Goal: Task Accomplishment & Management: Use online tool/utility

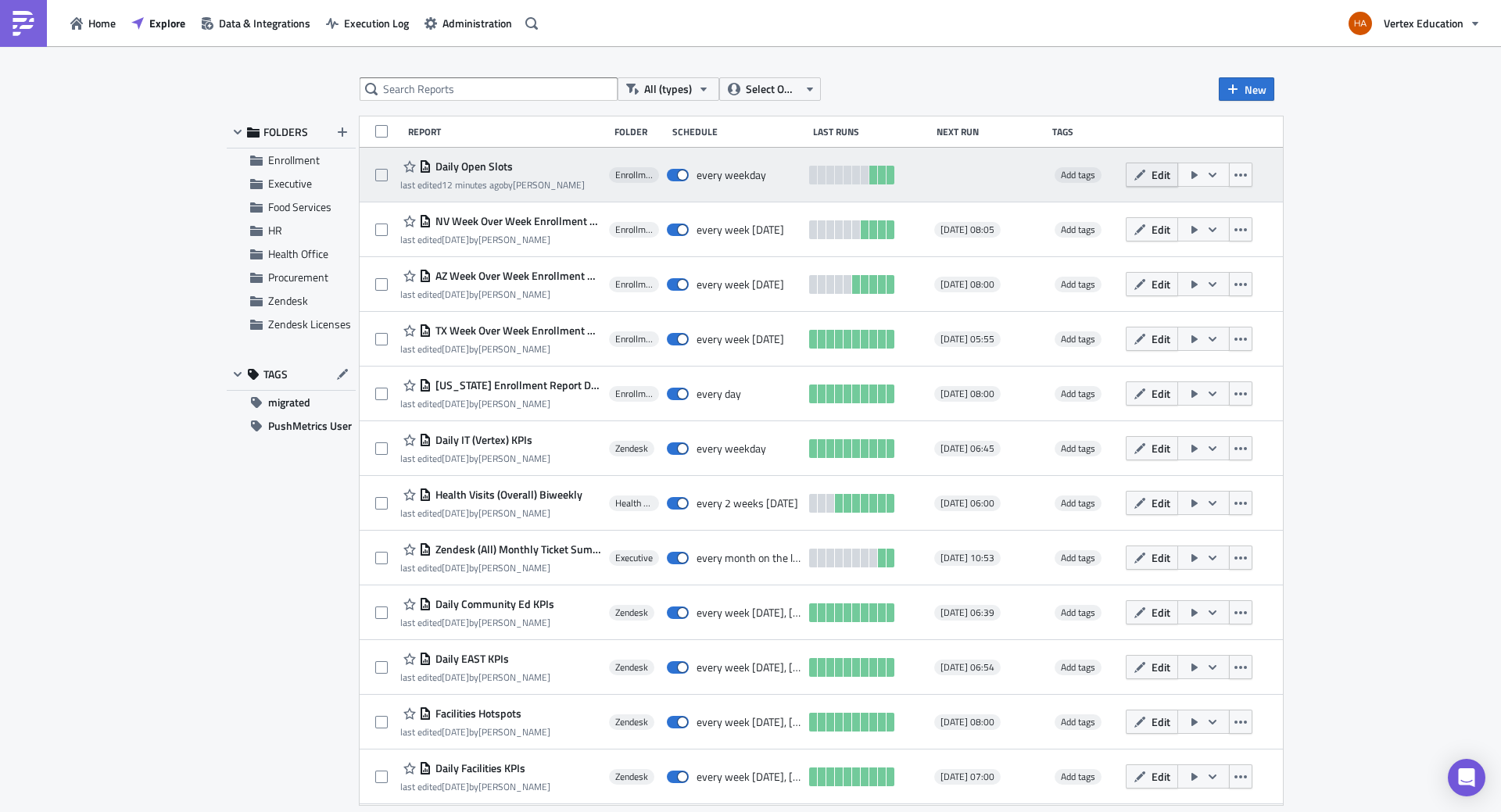
click at [1170, 178] on span "Edit" at bounding box center [1161, 174] width 19 height 16
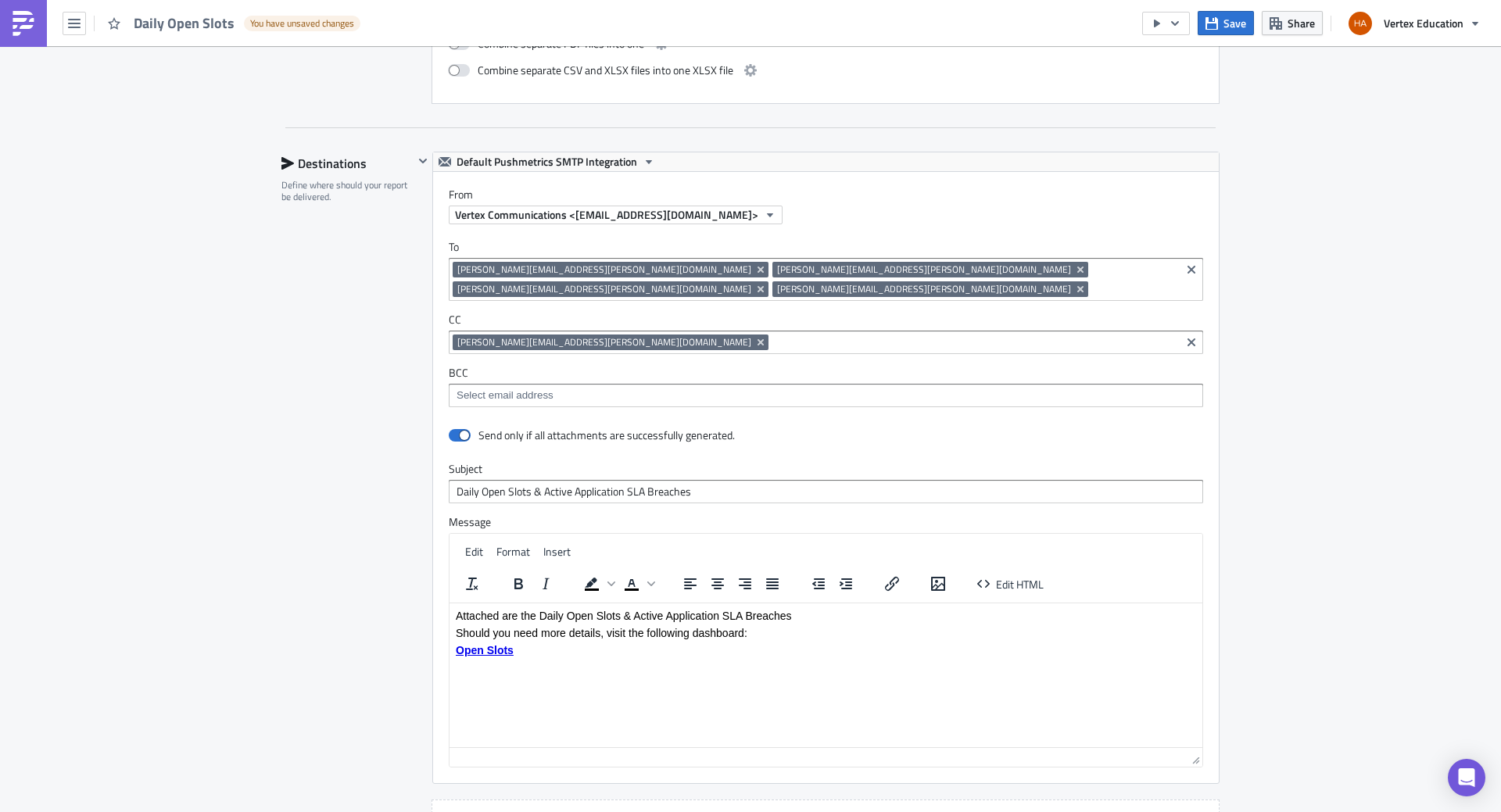
scroll to position [1272, 0]
click at [754, 272] on icon "Remove Tag" at bounding box center [760, 268] width 12 height 12
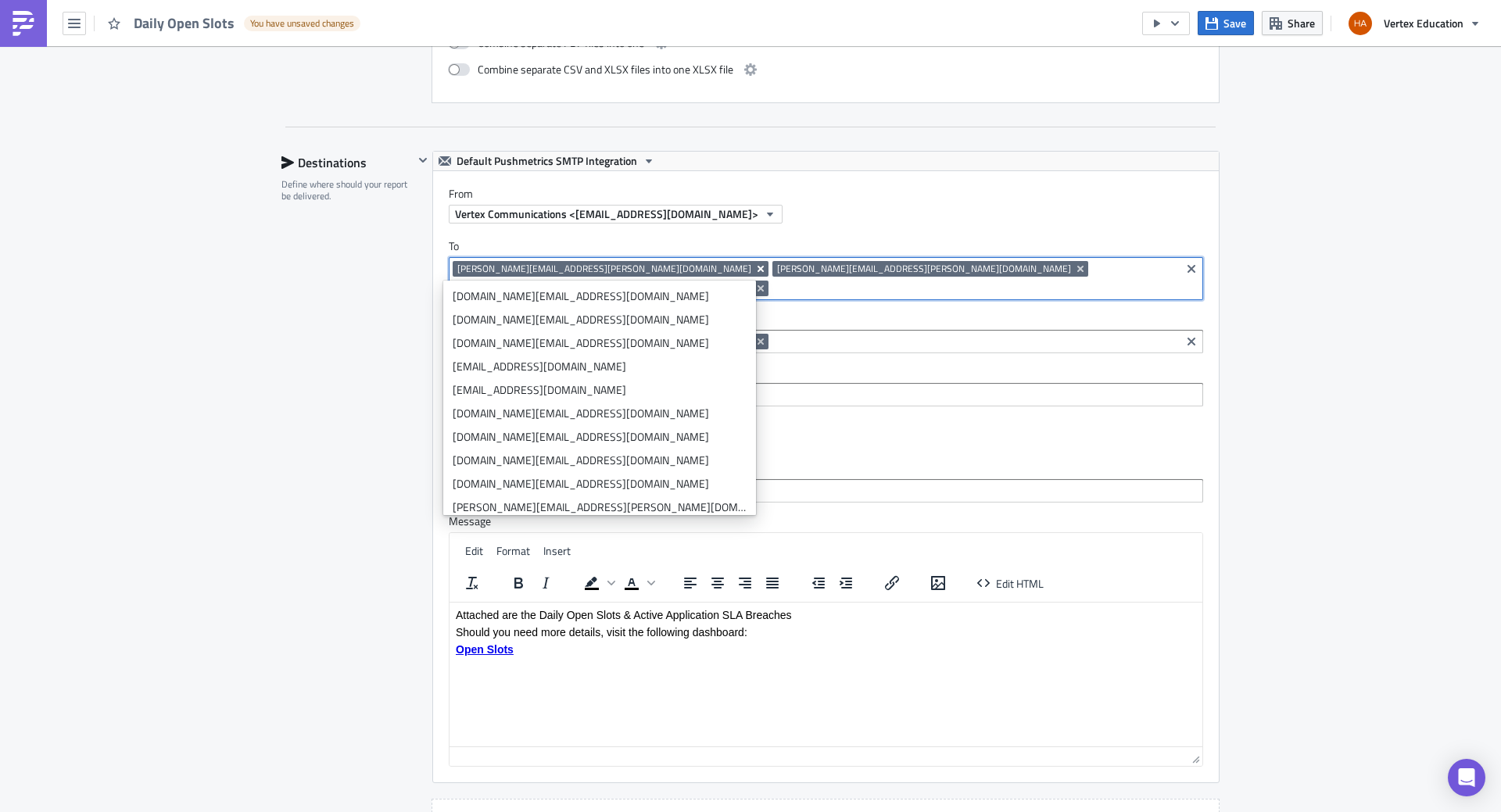
click at [754, 269] on icon "Remove Tag" at bounding box center [760, 268] width 12 height 12
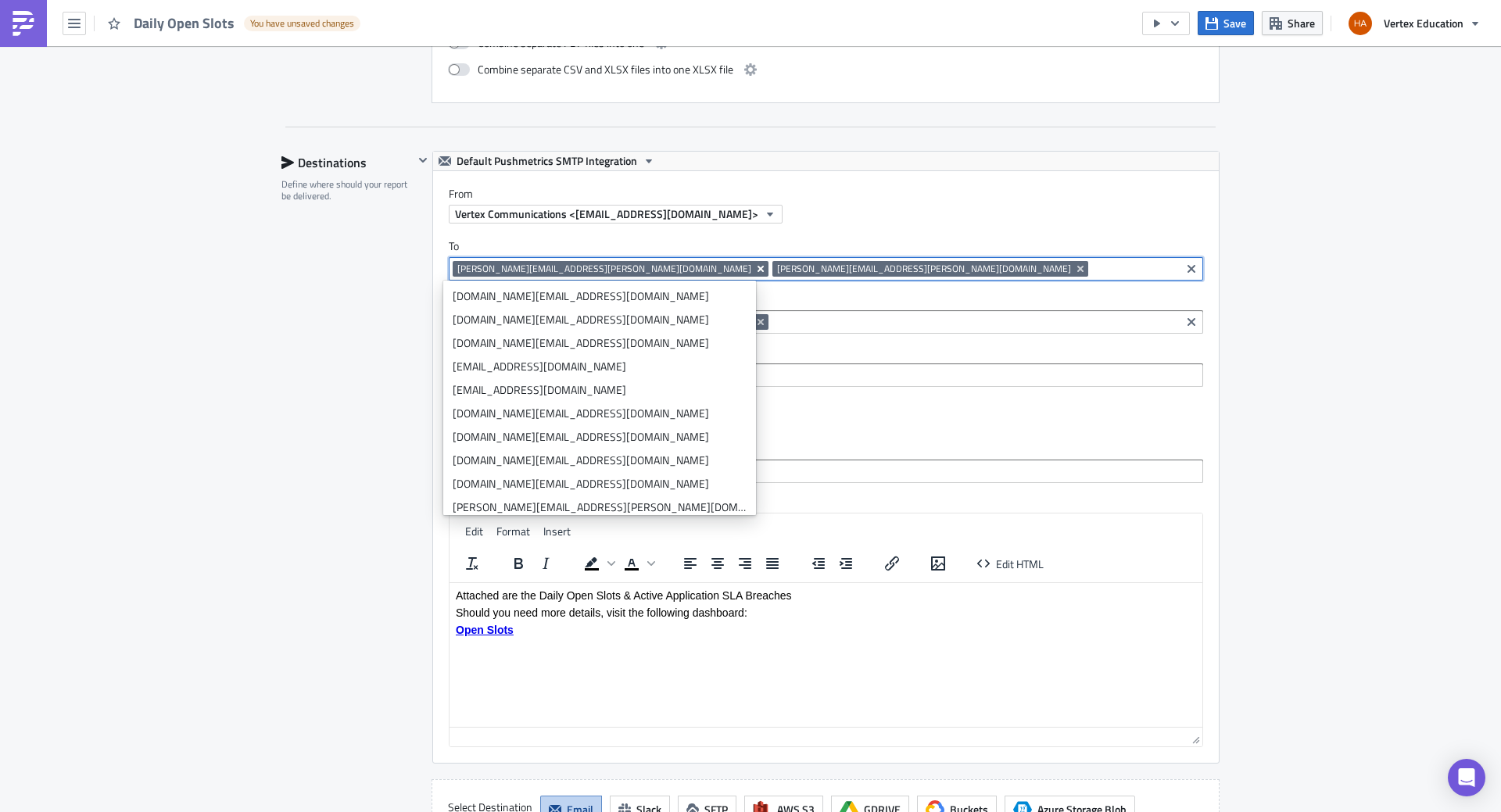
click at [757, 268] on icon "Remove Tag" at bounding box center [760, 268] width 7 height 7
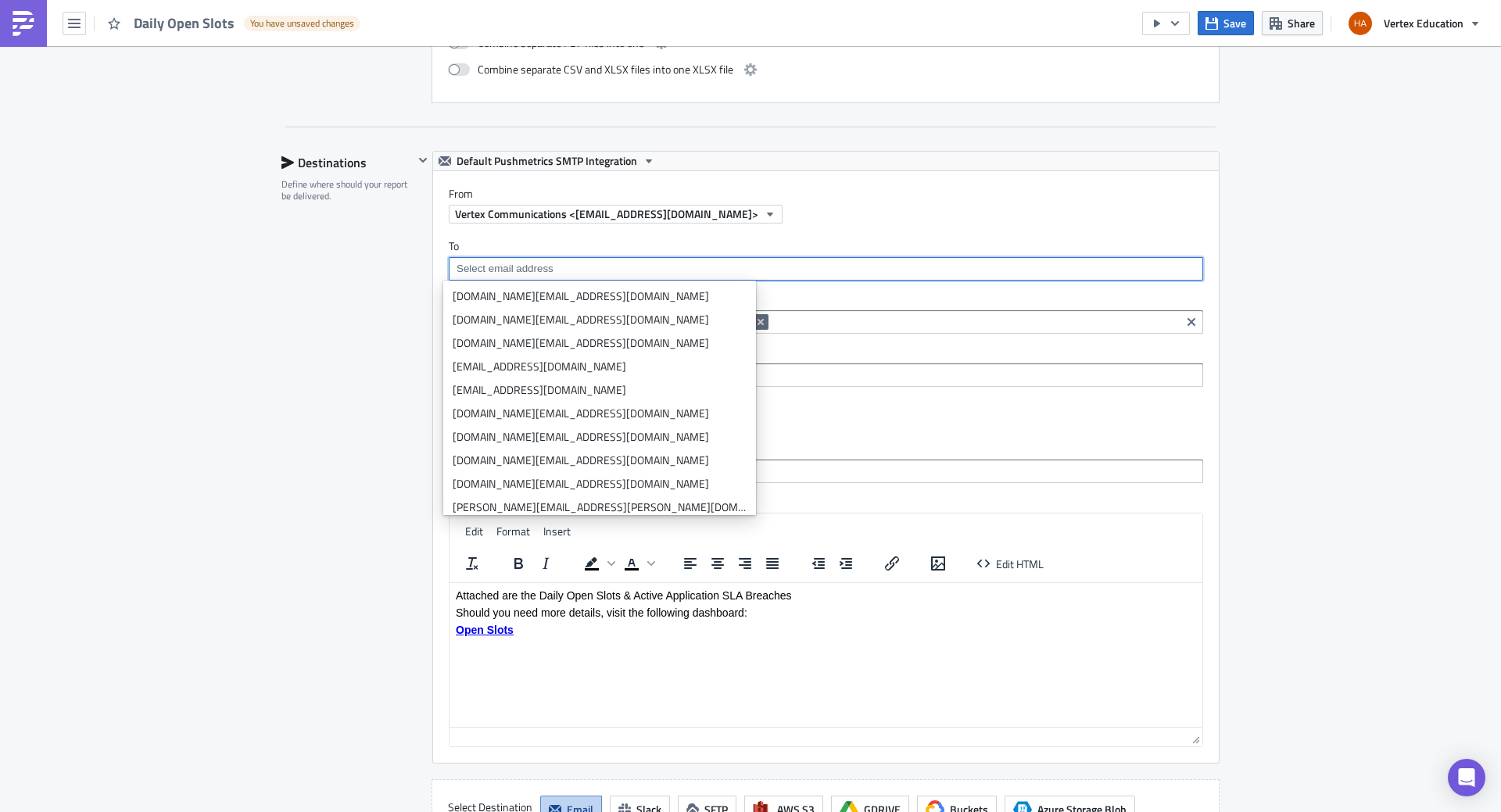
click at [596, 269] on input at bounding box center [825, 268] width 745 height 16
paste input "[EMAIL_ADDRESS][DOMAIN_NAME]"
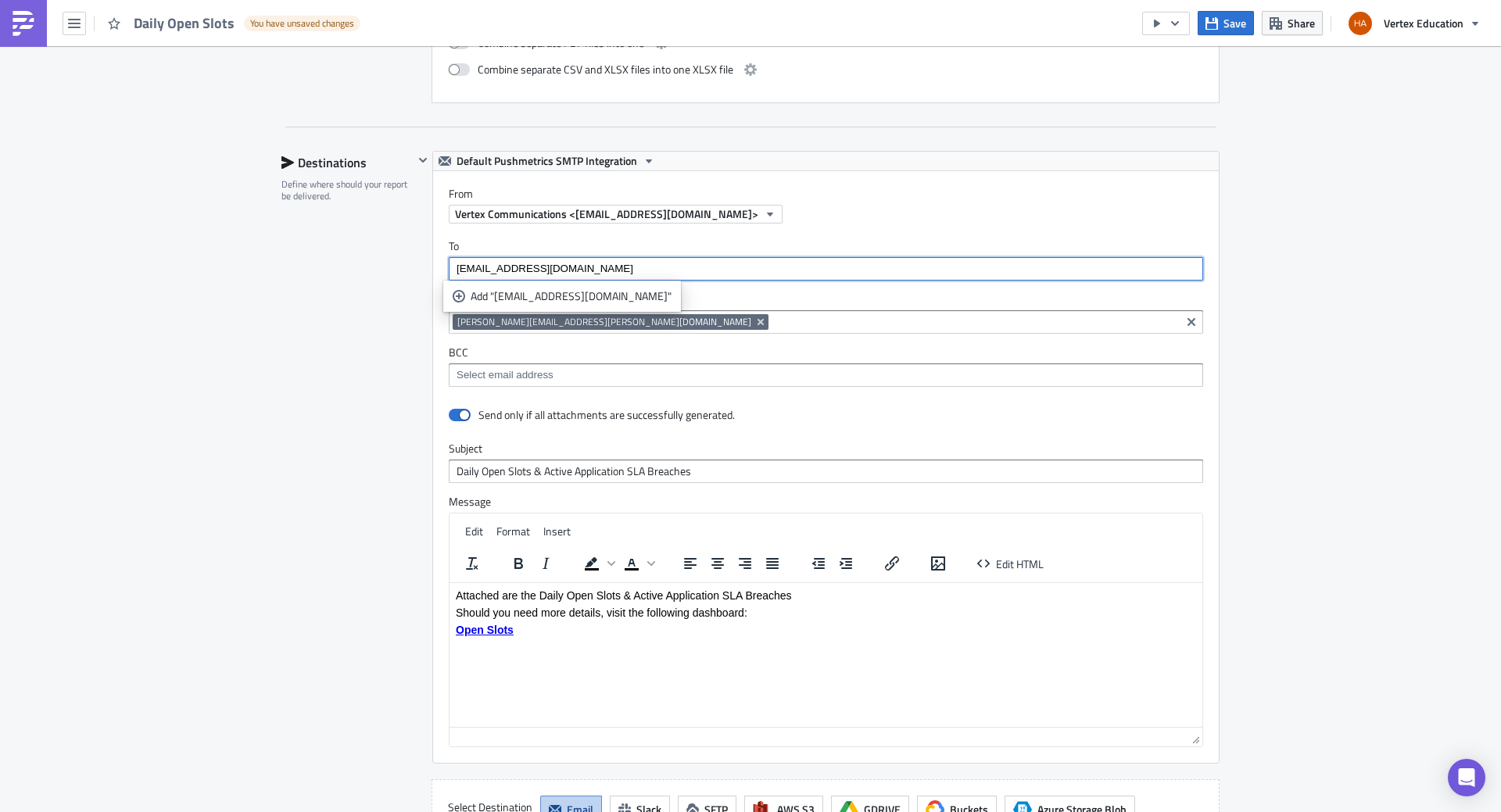
type input "[EMAIL_ADDRESS][DOMAIN_NAME]"
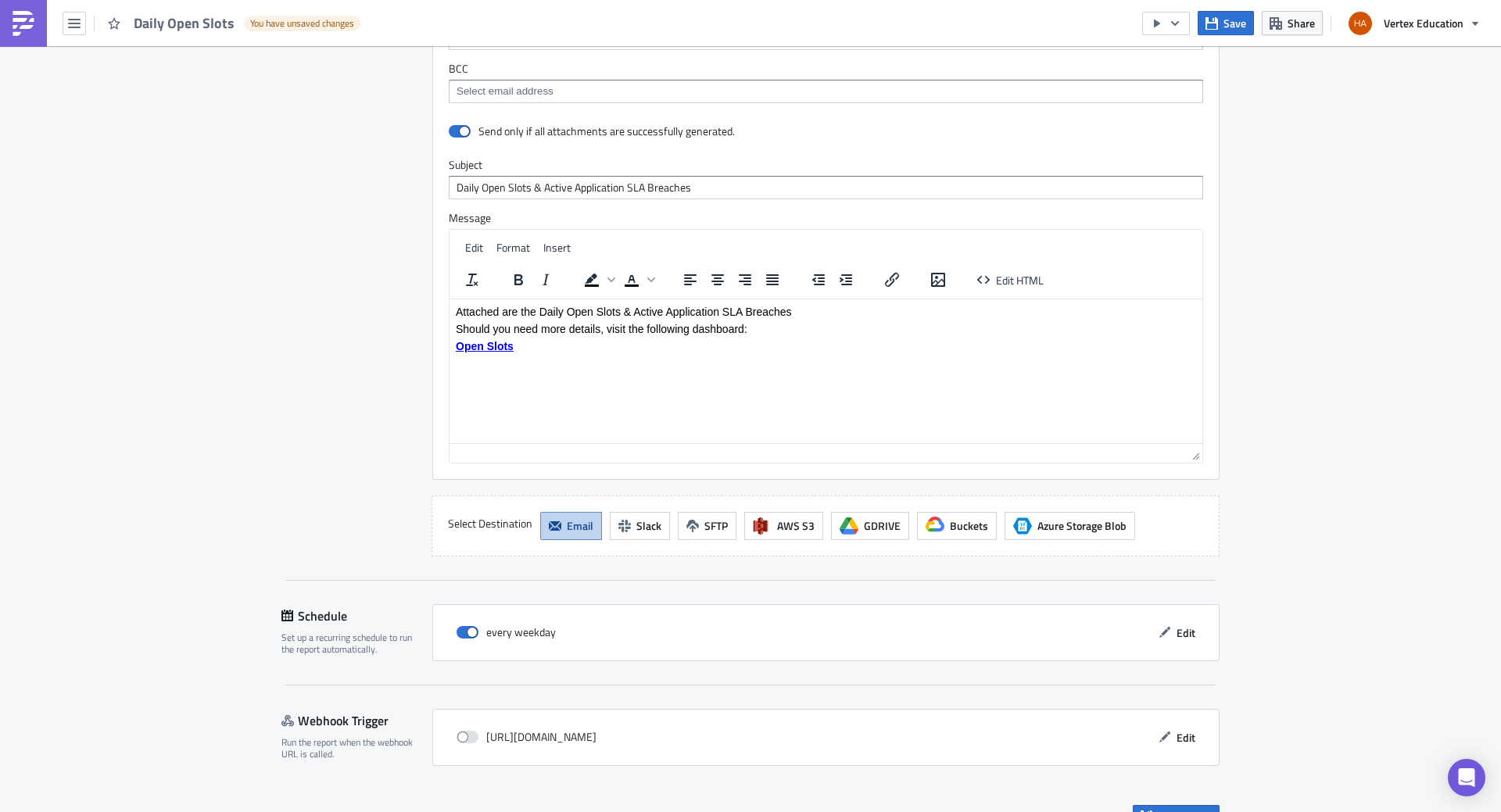
scroll to position [1586, 0]
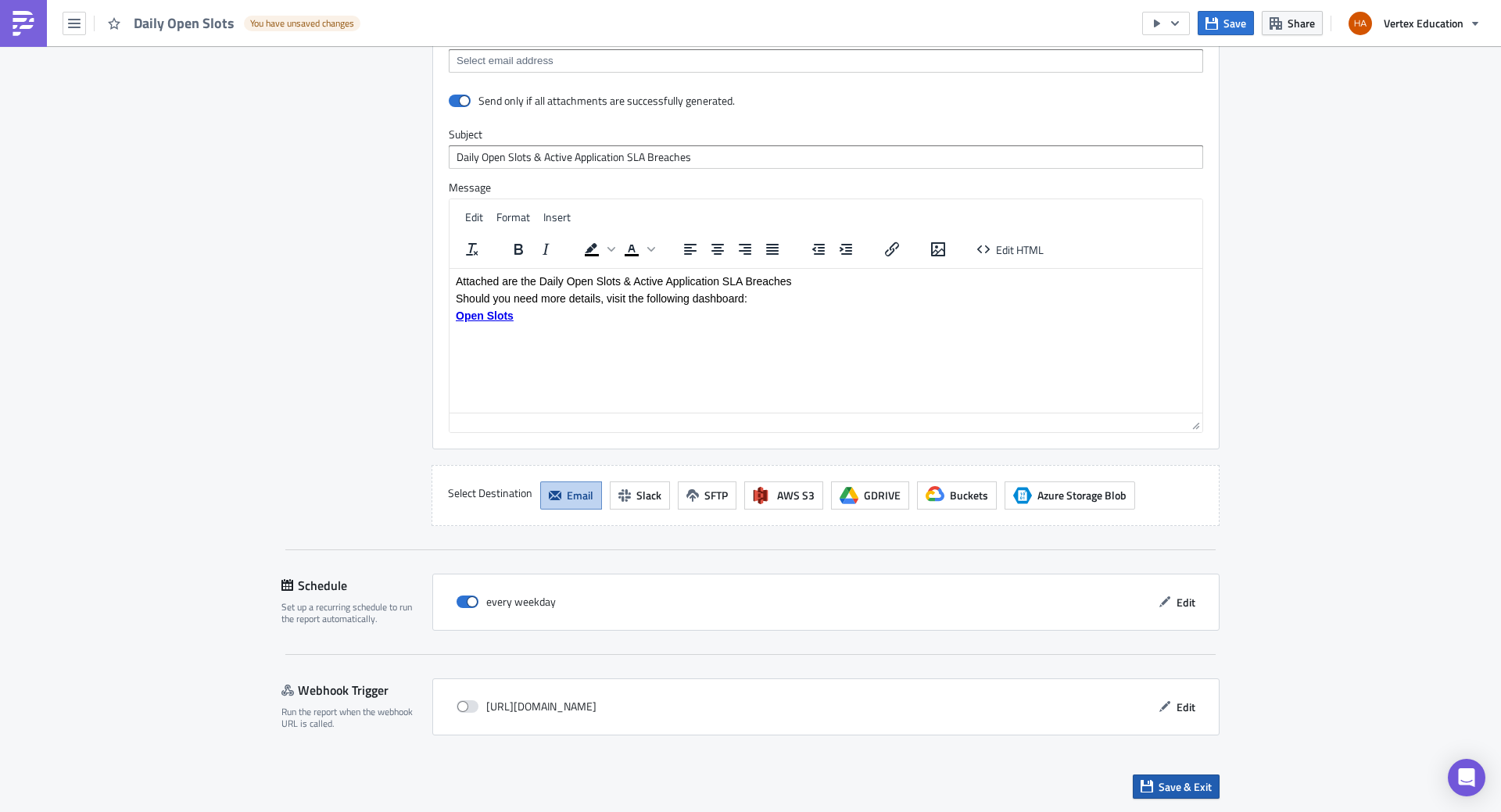
click at [1173, 784] on span "Save & Exit" at bounding box center [1184, 786] width 54 height 16
